Goal: Task Accomplishment & Management: Manage account settings

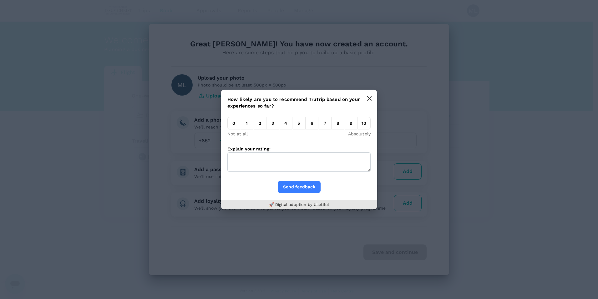
click at [373, 97] on button "button" at bounding box center [369, 98] width 13 height 13
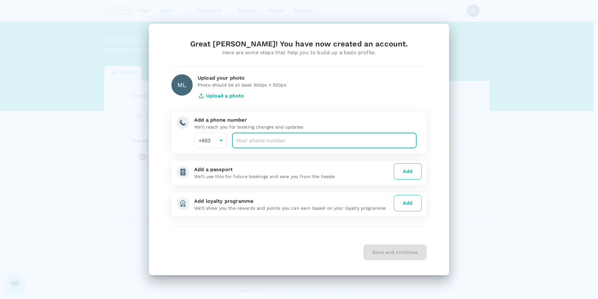
click at [253, 140] on input "number" at bounding box center [324, 140] width 185 height 16
type input "90827293"
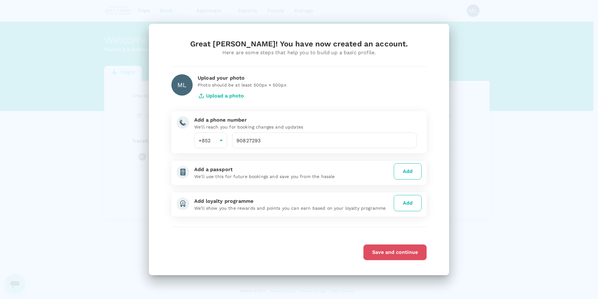
click at [404, 250] on button "Save and continue" at bounding box center [395, 252] width 63 height 16
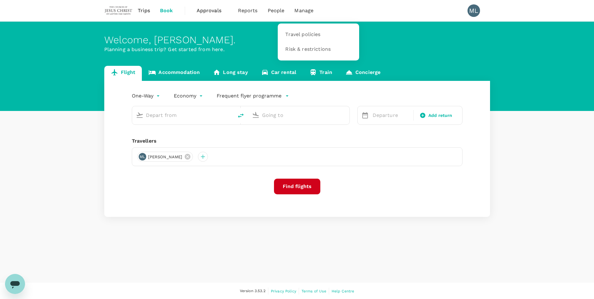
click at [309, 9] on span "Manage" at bounding box center [303, 11] width 19 height 8
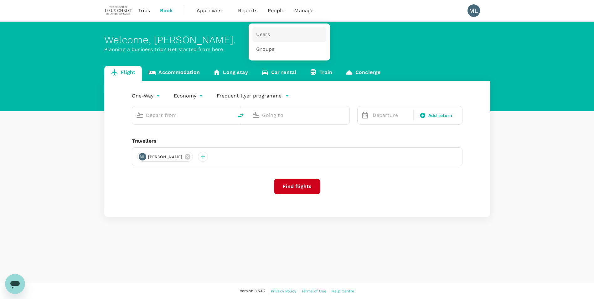
click at [270, 33] on link "Users" at bounding box center [289, 34] width 74 height 15
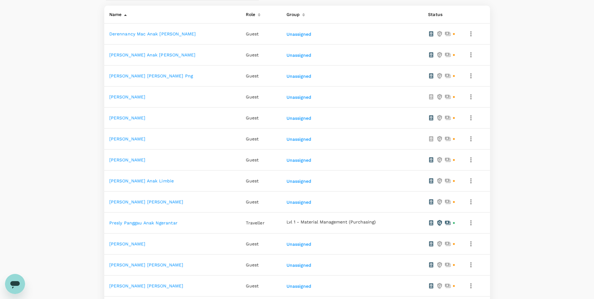
scroll to position [188, 0]
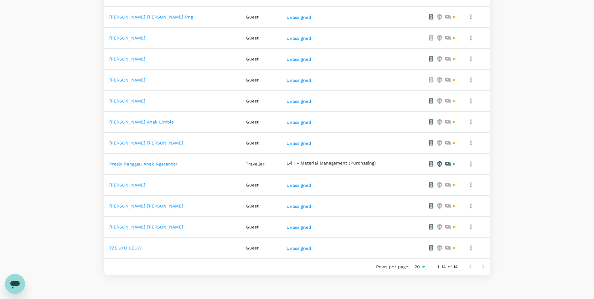
click at [131, 161] on link "Presly Panggau Anak Ngerantar" at bounding box center [143, 163] width 68 height 5
